Goal: Communication & Community: Connect with others

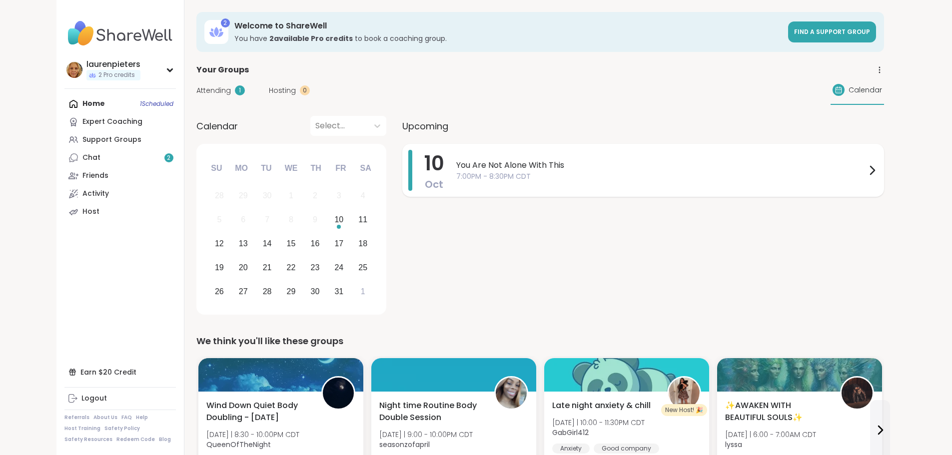
click at [878, 167] on icon at bounding box center [872, 170] width 12 height 12
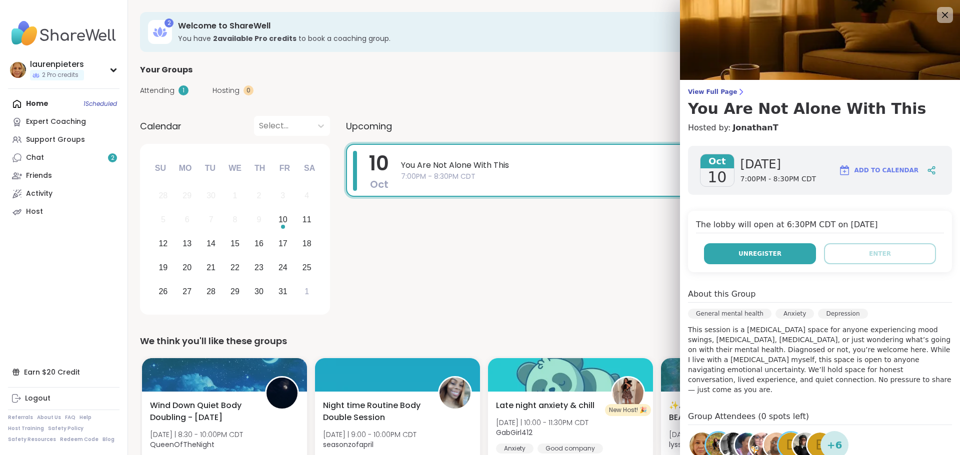
click at [777, 256] on button "Unregister" at bounding box center [760, 253] width 112 height 21
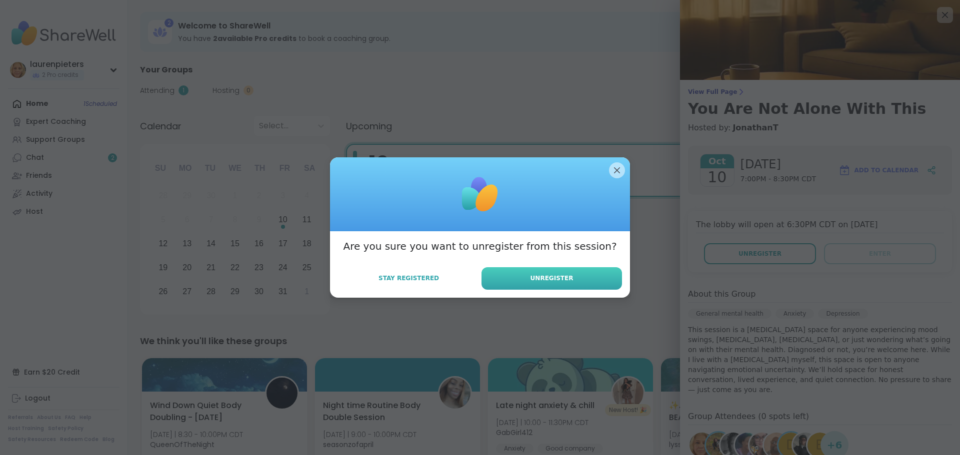
click at [567, 285] on button "Unregister" at bounding box center [551, 278] width 140 height 22
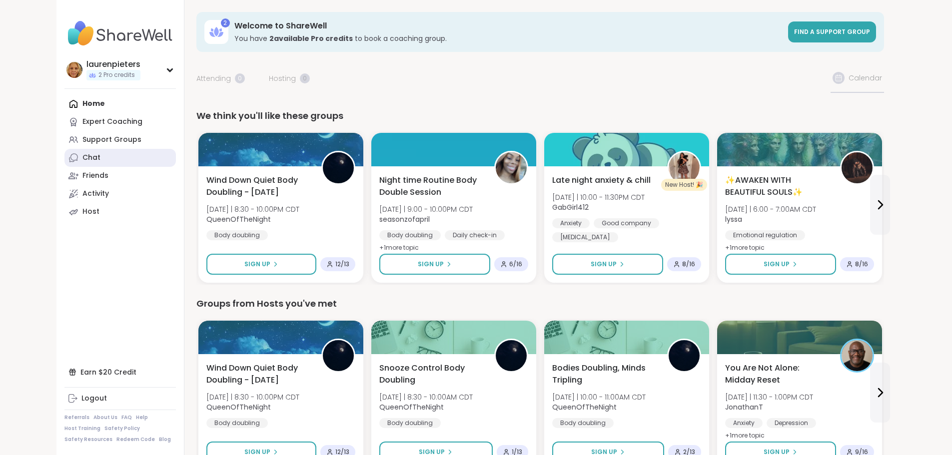
click at [64, 158] on link "Chat" at bounding box center [119, 158] width 111 height 18
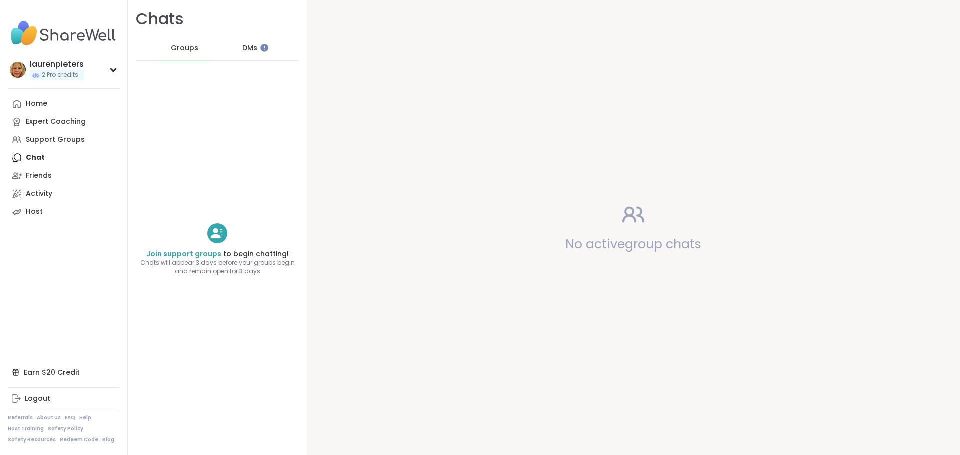
click at [242, 42] on div "DMs" at bounding box center [250, 48] width 49 height 24
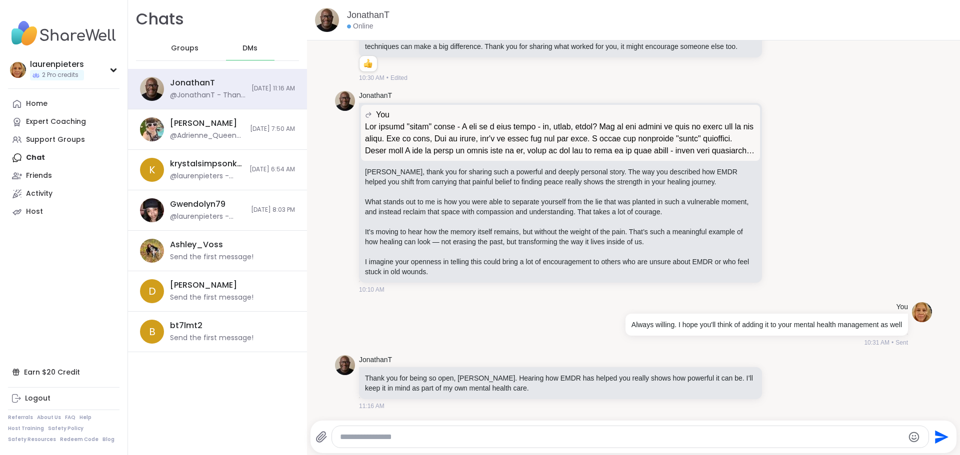
click at [404, 436] on textarea "Type your message" at bounding box center [622, 437] width 564 height 10
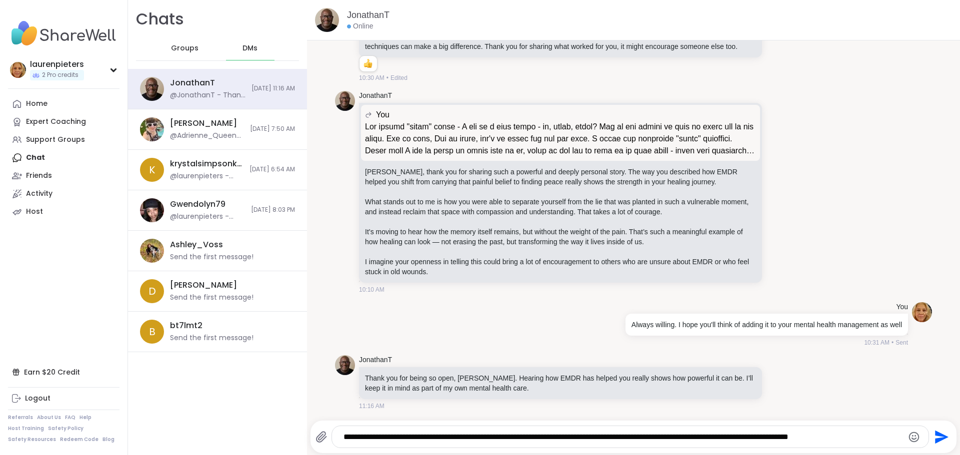
type textarea "**********"
click at [932, 438] on icon "Send" at bounding box center [940, 437] width 16 height 16
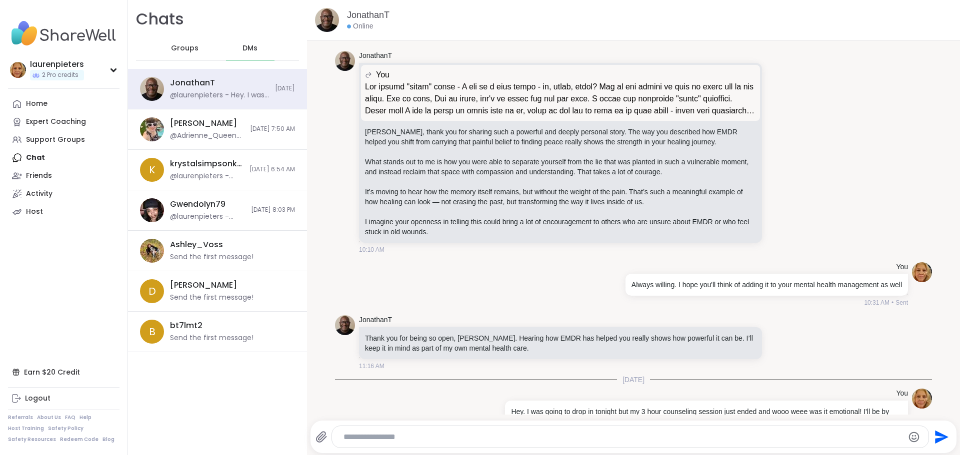
scroll to position [6938, 0]
